Goal: Information Seeking & Learning: Check status

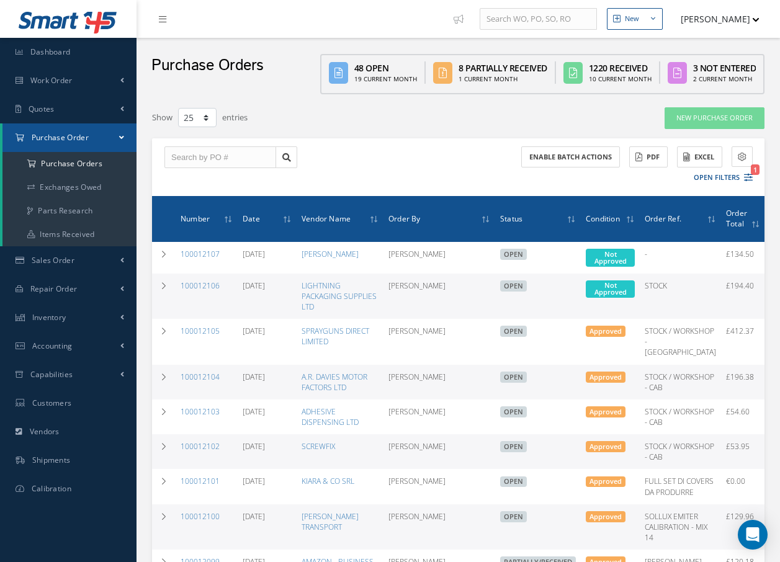
select select "25"
click at [86, 77] on link "Work Order" at bounding box center [68, 80] width 136 height 29
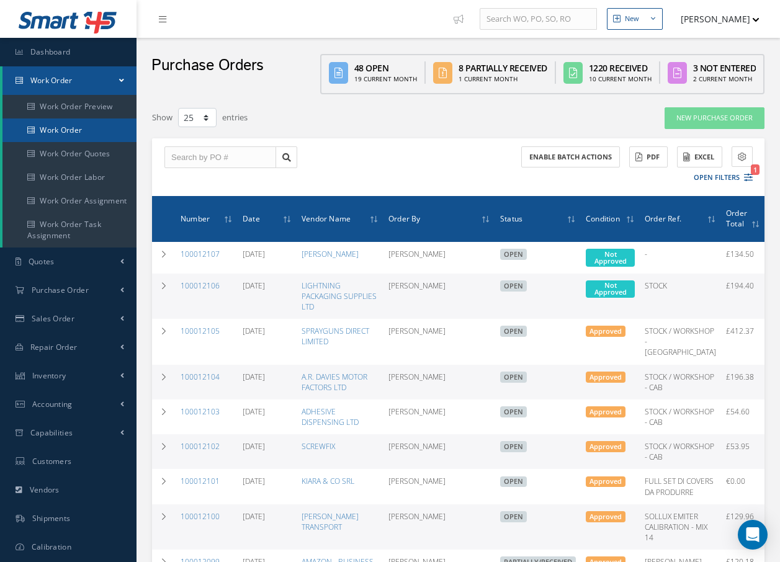
click at [77, 130] on link "Work Order" at bounding box center [69, 130] width 134 height 24
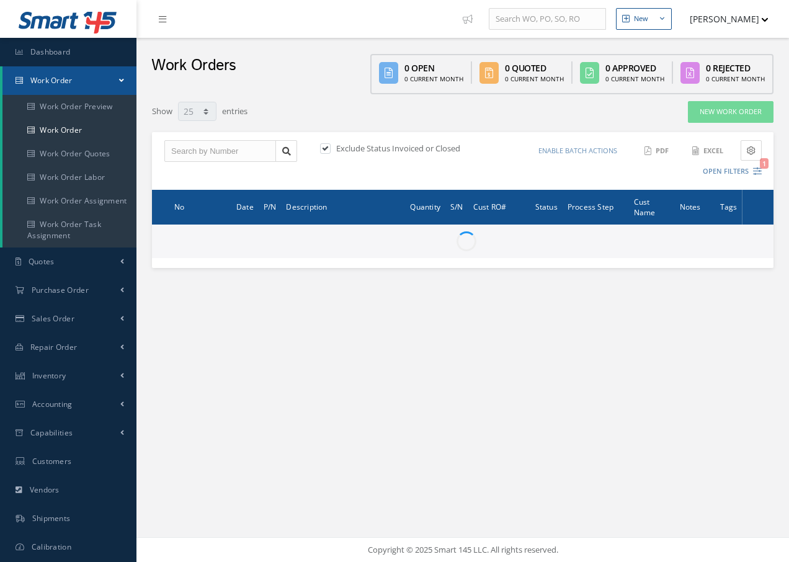
select select "25"
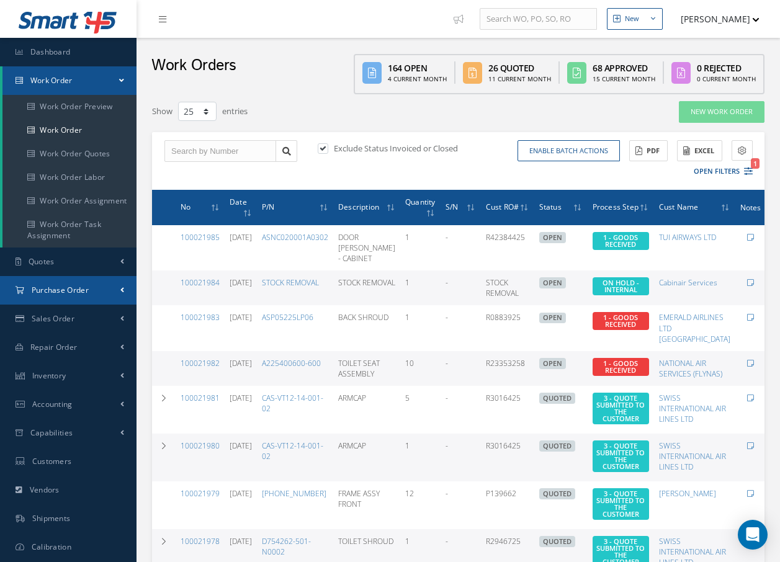
click at [61, 289] on span "Purchase Order" at bounding box center [60, 290] width 57 height 11
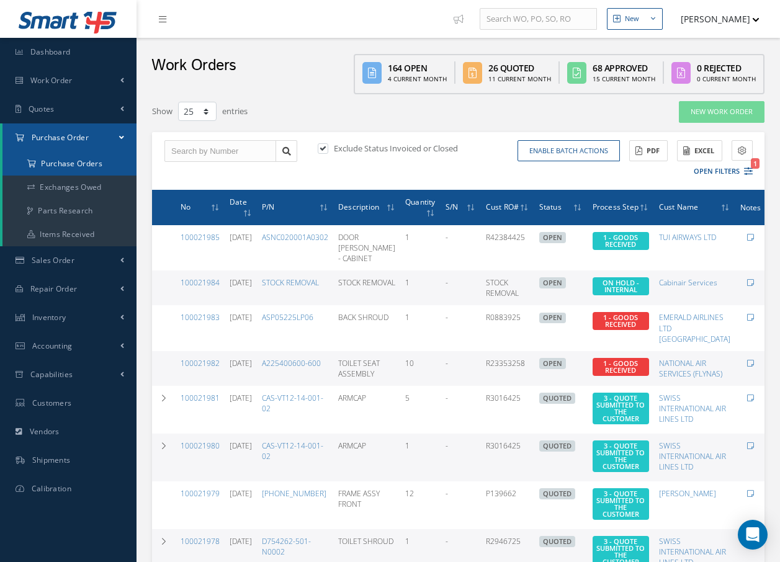
click at [68, 167] on a=1&status_id=2&status_id=3&status_id=5&collapsedFilters"] "Purchase Orders" at bounding box center [69, 164] width 134 height 24
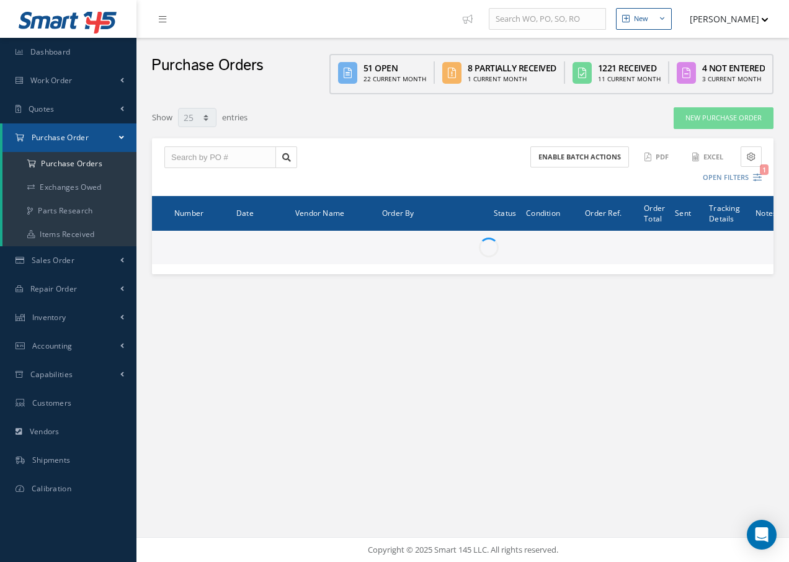
select select "25"
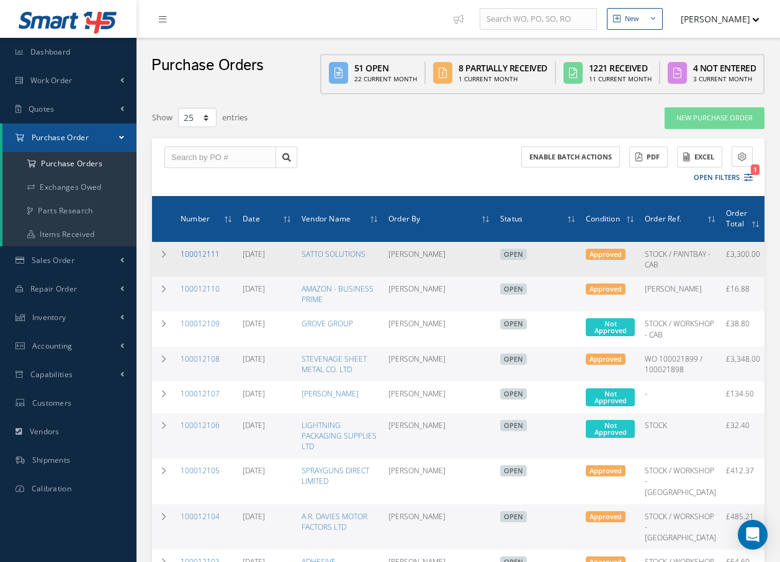
click at [200, 258] on link "100012111" at bounding box center [200, 254] width 39 height 11
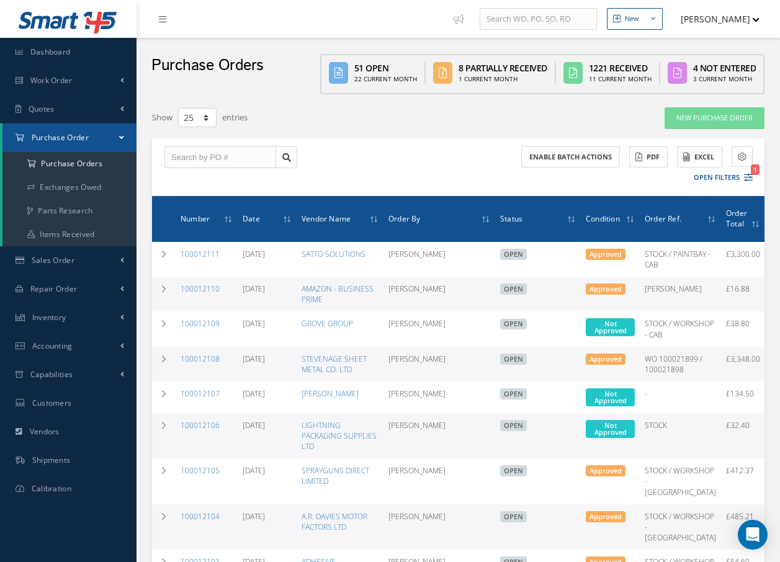
select select "25"
click at [207, 294] on link "100012110" at bounding box center [200, 288] width 39 height 11
select select "25"
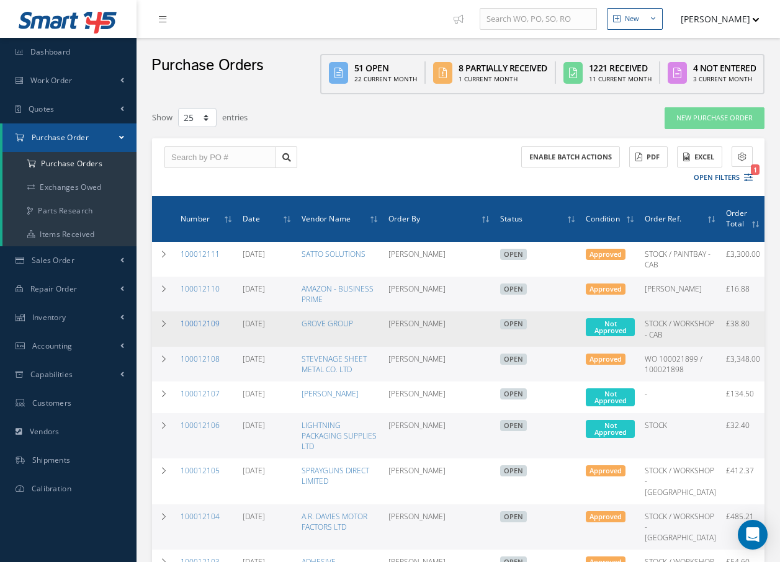
click at [210, 329] on link "100012109" at bounding box center [200, 323] width 39 height 11
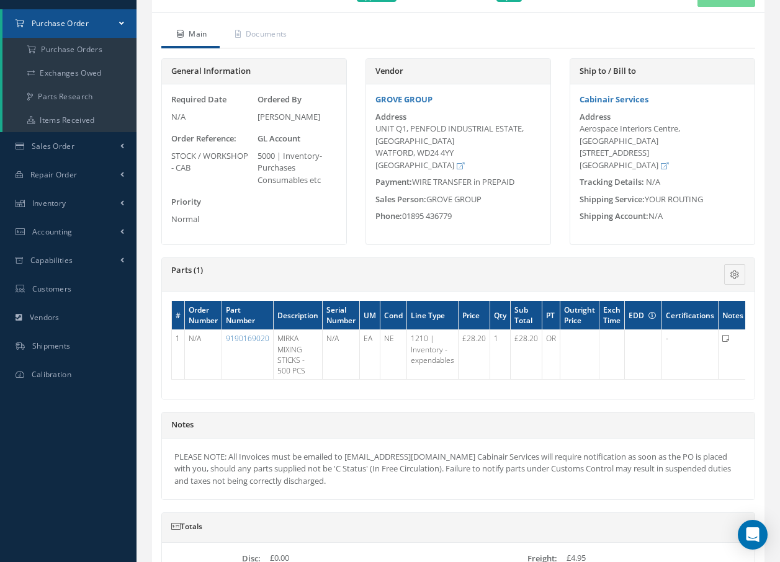
scroll to position [124, 0]
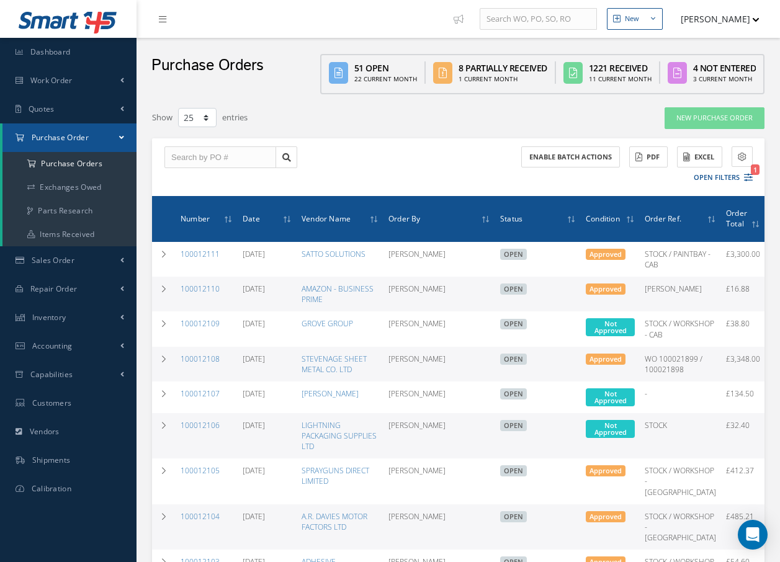
select select "25"
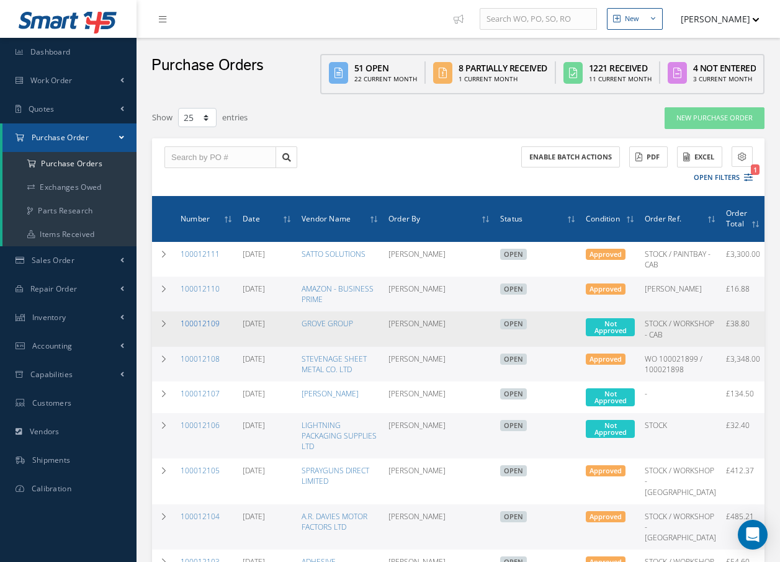
click at [200, 329] on link "100012109" at bounding box center [200, 323] width 39 height 11
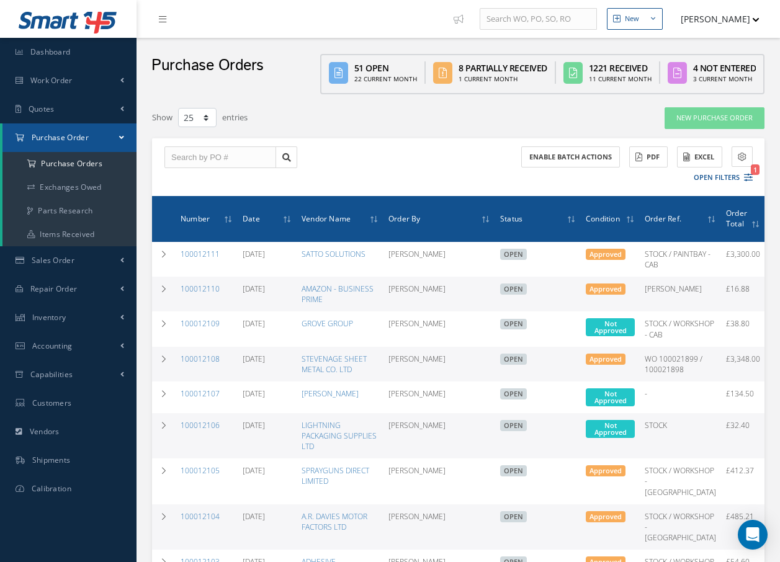
select select "25"
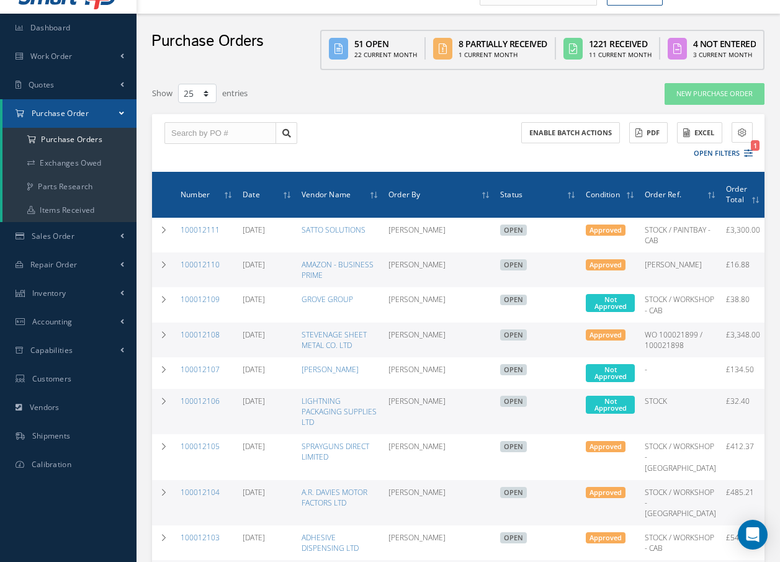
scroll to position [25, 0]
